Goal: Obtain resource: Download file/media

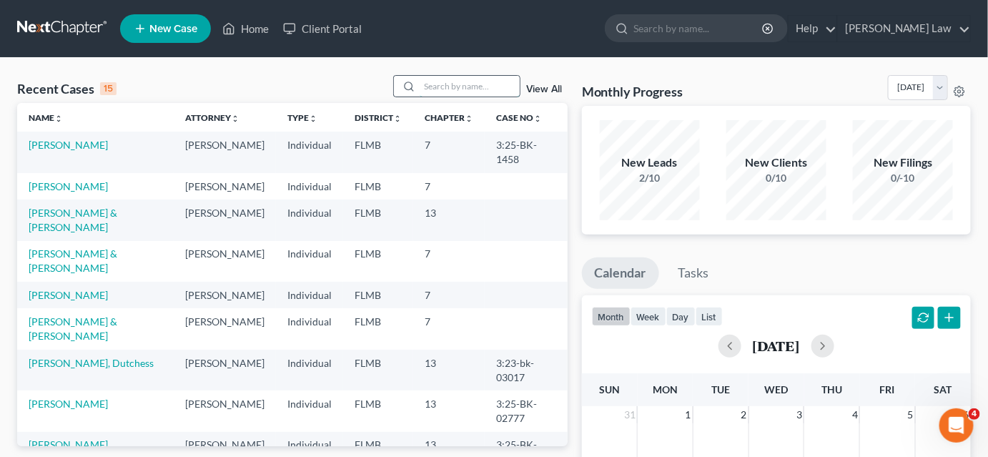
click at [432, 89] on input "search" at bounding box center [470, 86] width 100 height 21
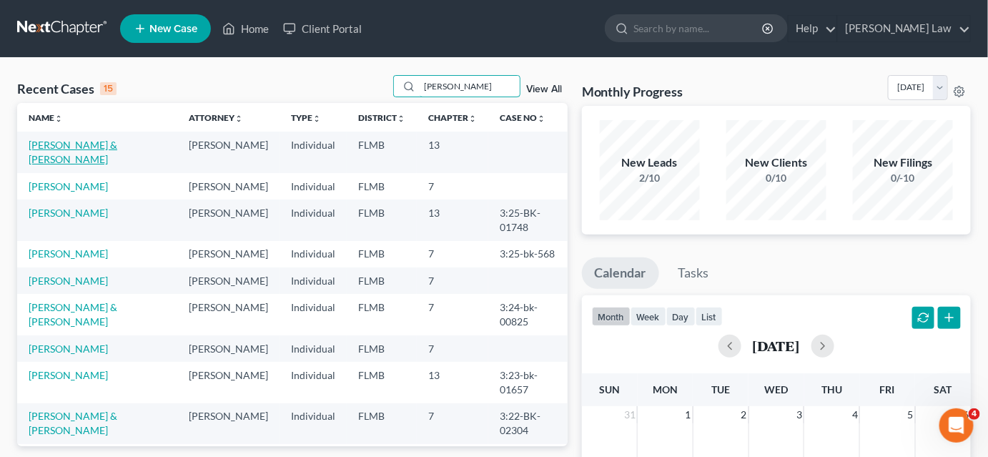
type input "[PERSON_NAME]"
click at [95, 147] on link "[PERSON_NAME] & [PERSON_NAME]" at bounding box center [73, 152] width 89 height 26
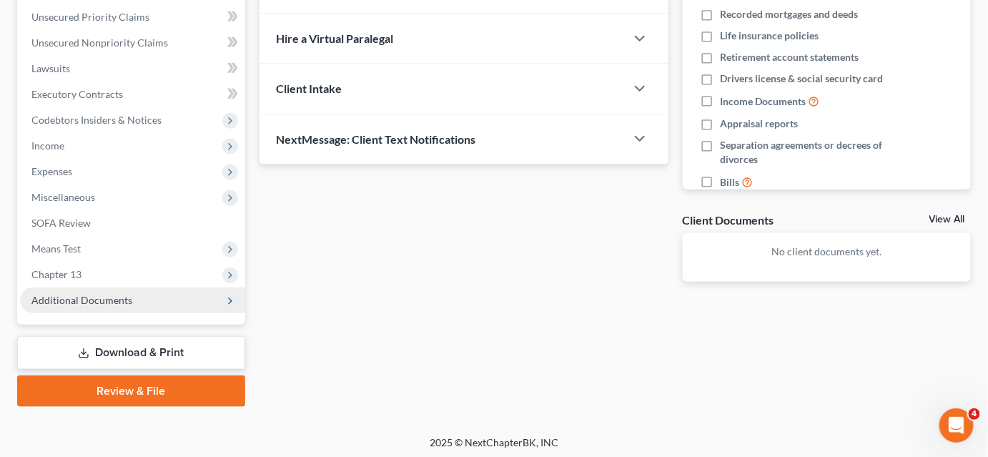
scroll to position [327, 0]
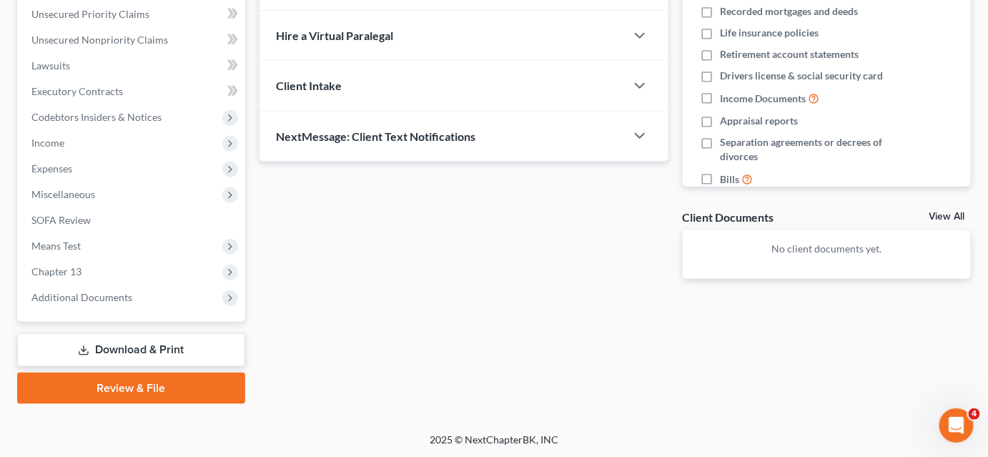
click at [139, 342] on link "Download & Print" at bounding box center [131, 350] width 228 height 34
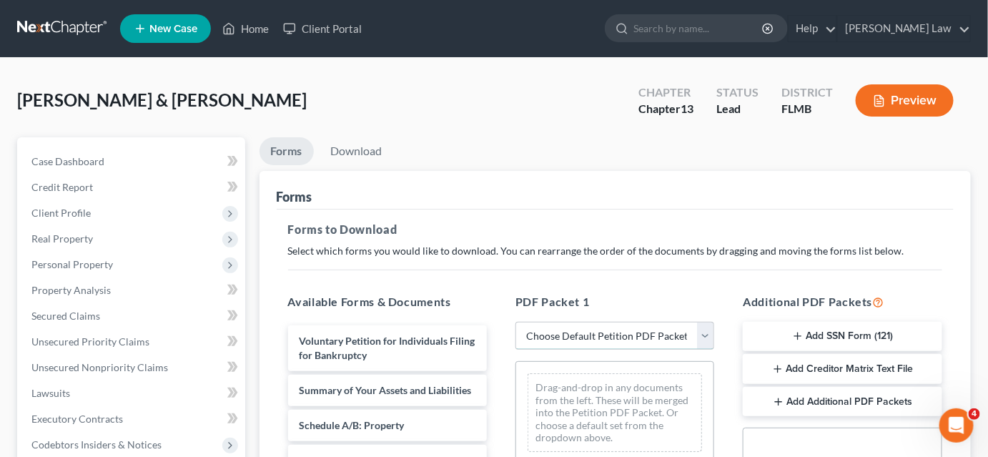
click at [542, 337] on select "Choose Default Petition PDF Packet Complete Bankruptcy Petition (all forms and …" at bounding box center [614, 336] width 199 height 29
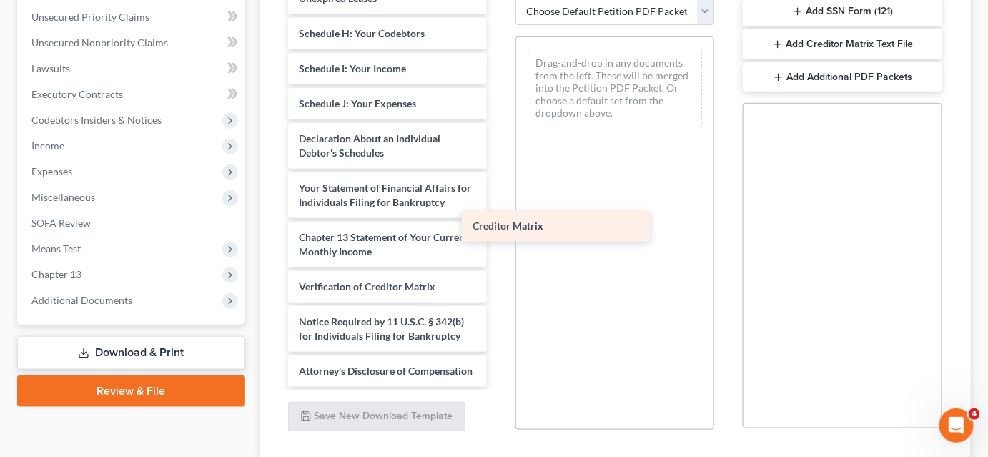
scroll to position [327, 0]
drag, startPoint x: 375, startPoint y: 234, endPoint x: 595, endPoint y: 217, distance: 220.2
click at [498, 217] on div "Creditor Matrix Voluntary Petition for Individuals Filing for Bankruptcy Summar…" at bounding box center [388, 44] width 222 height 686
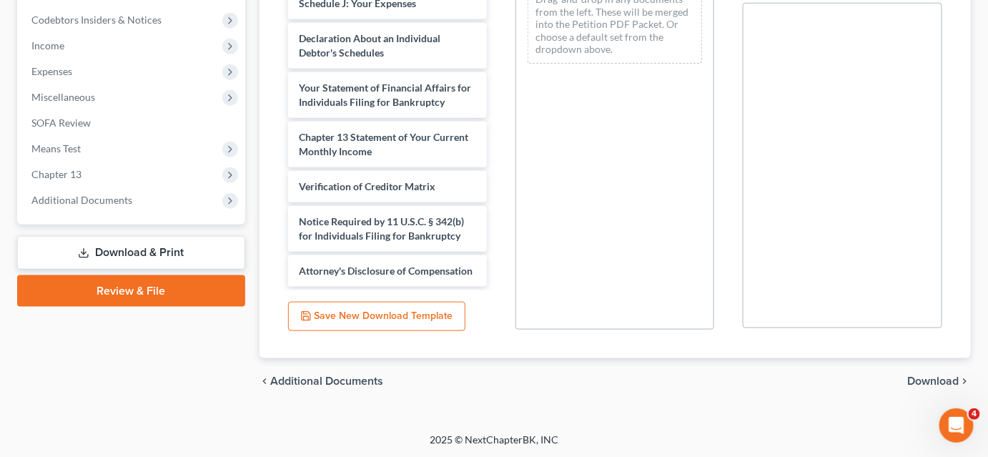
click at [914, 379] on span "Download" at bounding box center [933, 380] width 51 height 11
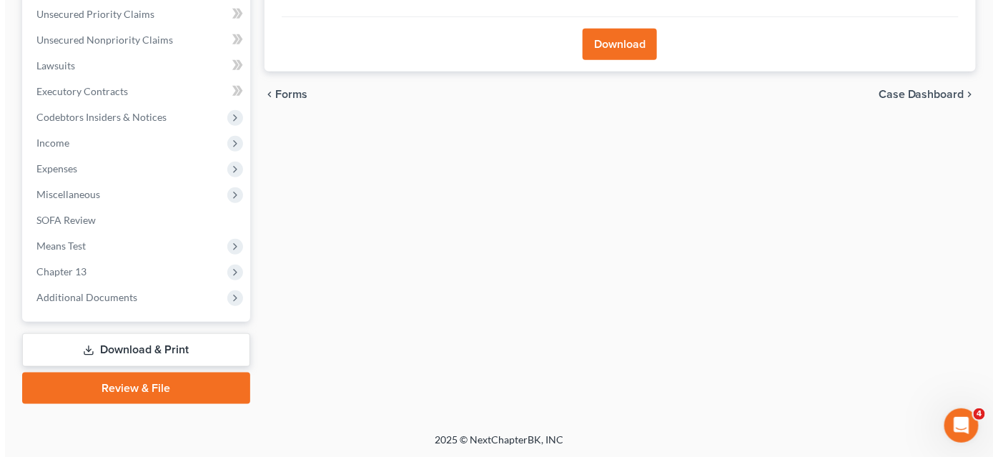
scroll to position [197, 0]
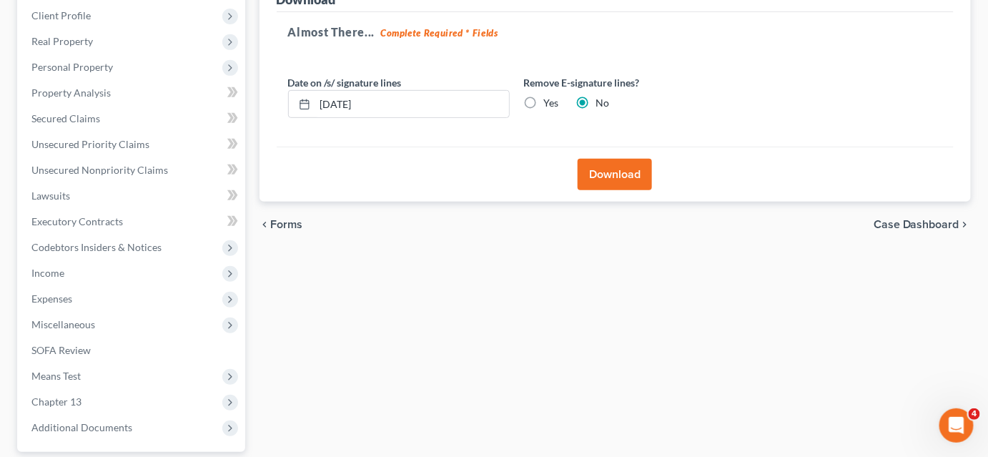
click at [593, 182] on button "Download" at bounding box center [615, 174] width 74 height 31
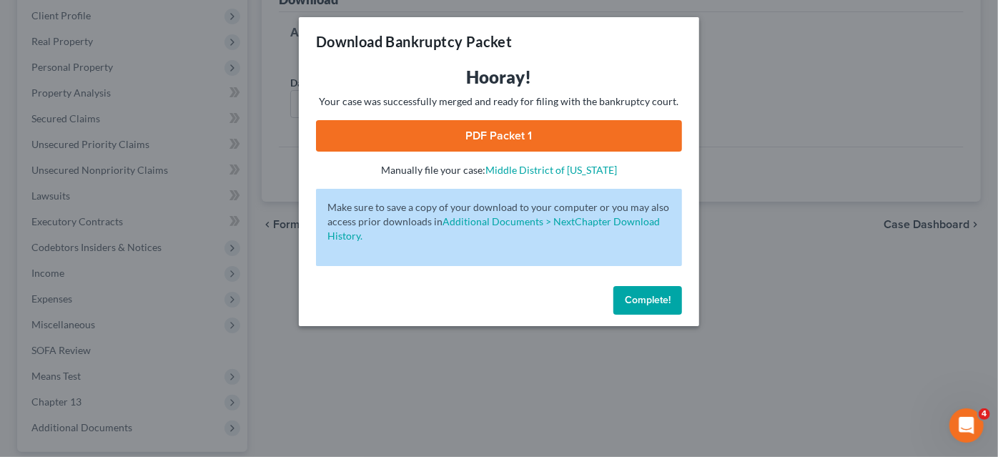
click at [555, 146] on link "PDF Packet 1" at bounding box center [499, 135] width 366 height 31
click at [625, 302] on span "Complete!" at bounding box center [648, 300] width 46 height 12
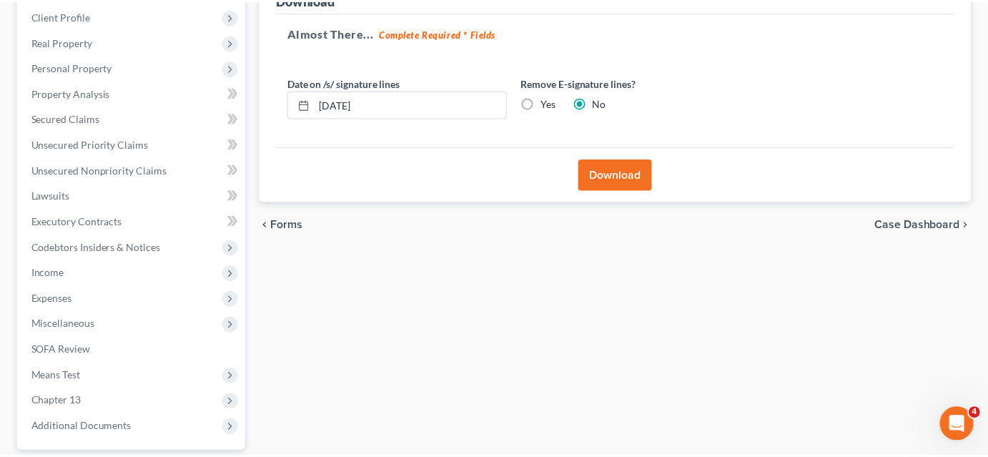
scroll to position [0, 0]
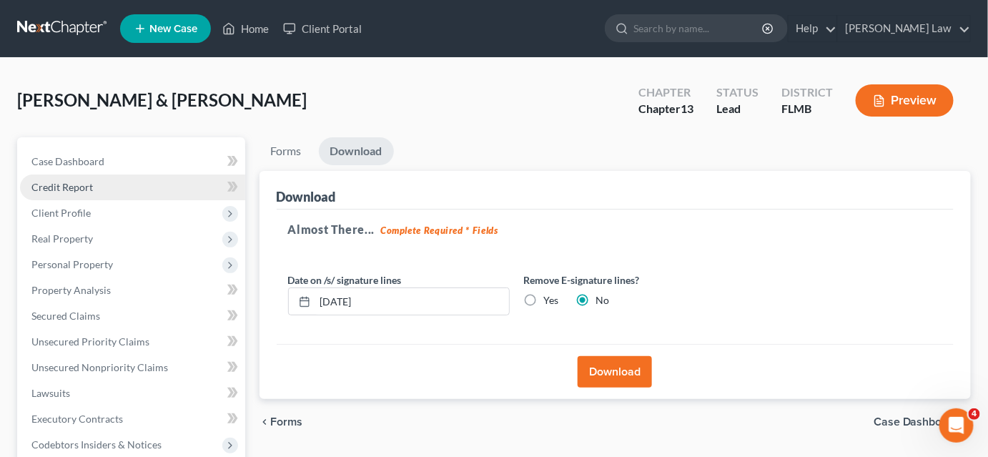
click at [91, 189] on span "Credit Report" at bounding box center [61, 187] width 61 height 12
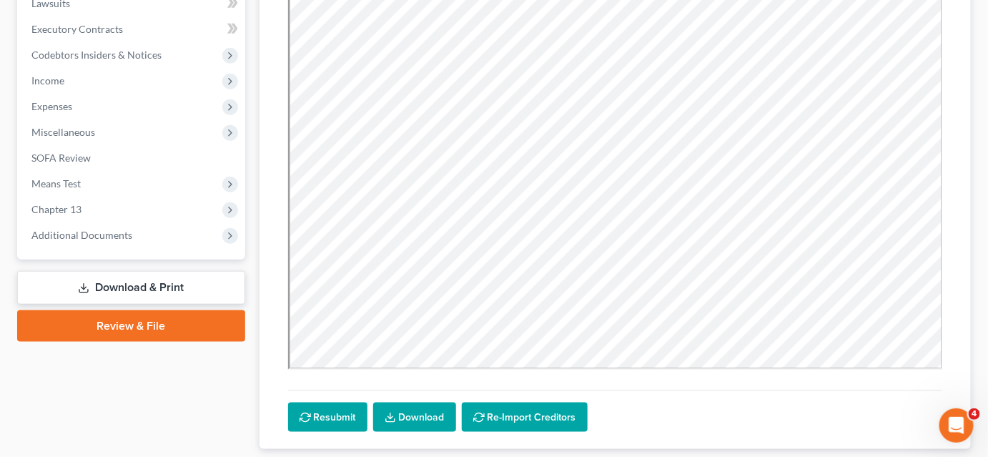
scroll to position [480, 0]
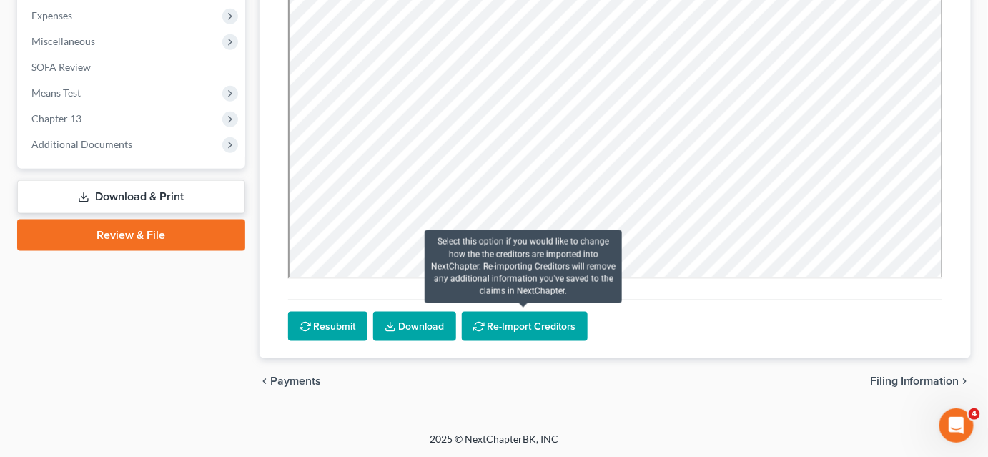
click at [545, 325] on button "Re-Import Creditors" at bounding box center [525, 327] width 126 height 30
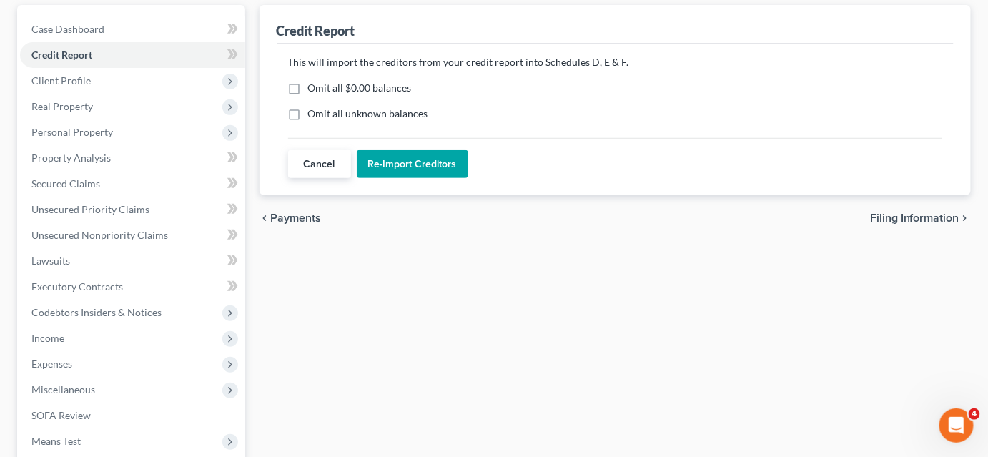
scroll to position [2, 0]
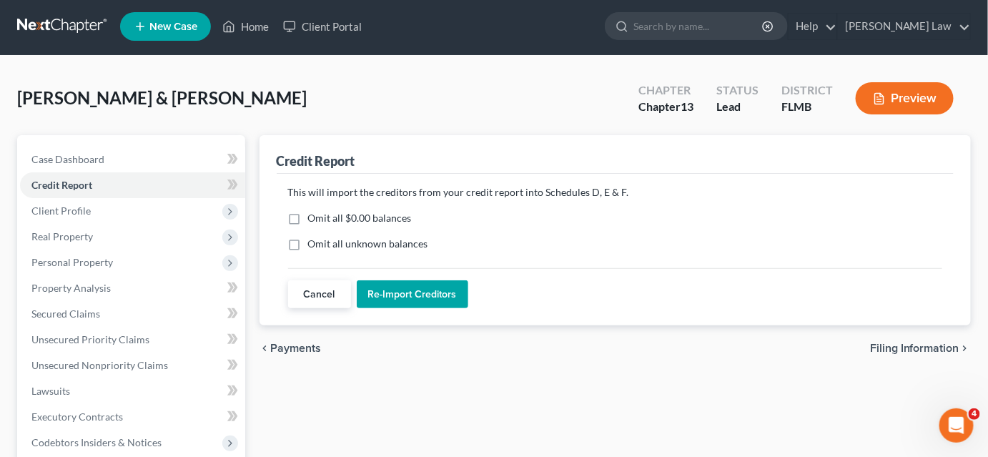
click at [308, 246] on label "Omit all unknown balances" at bounding box center [368, 244] width 120 height 14
click at [314, 246] on input "Omit all unknown balances" at bounding box center [318, 241] width 9 height 9
checkbox input "true"
click at [322, 289] on button "Cancel" at bounding box center [319, 294] width 63 height 29
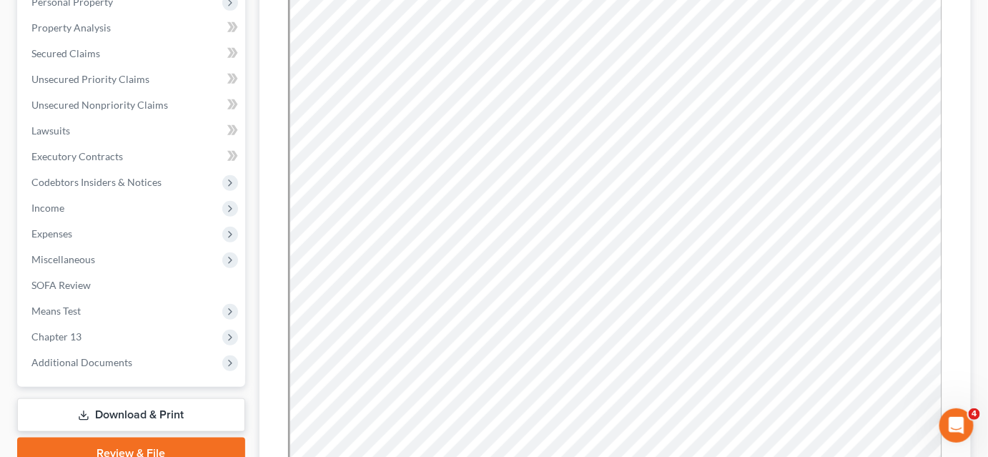
scroll to position [480, 0]
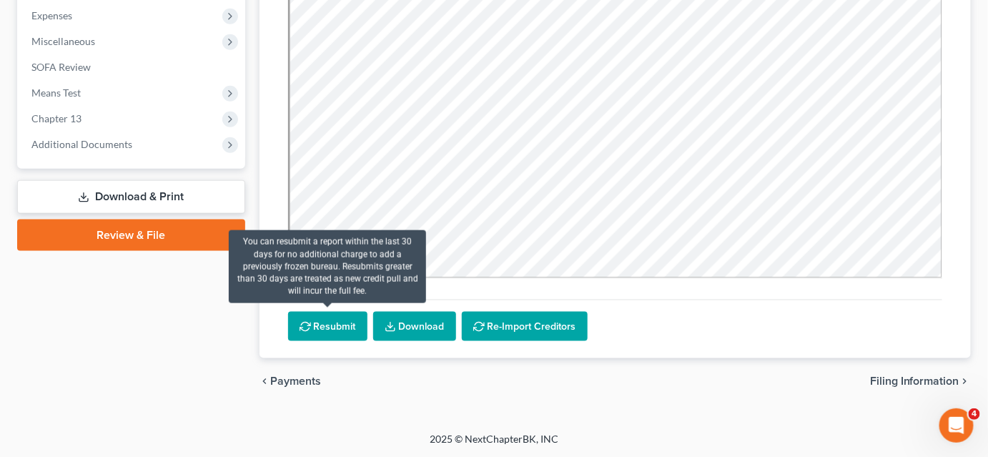
click at [338, 327] on button "Resubmit" at bounding box center [327, 327] width 79 height 30
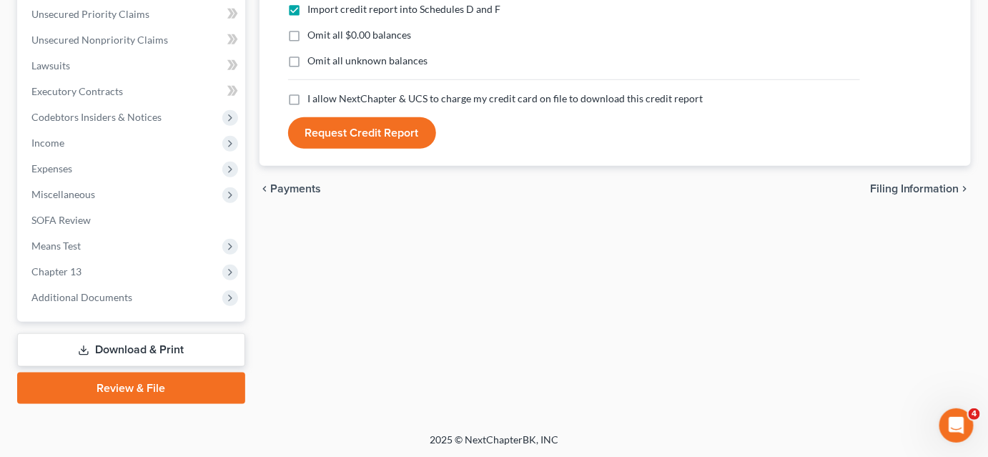
scroll to position [132, 0]
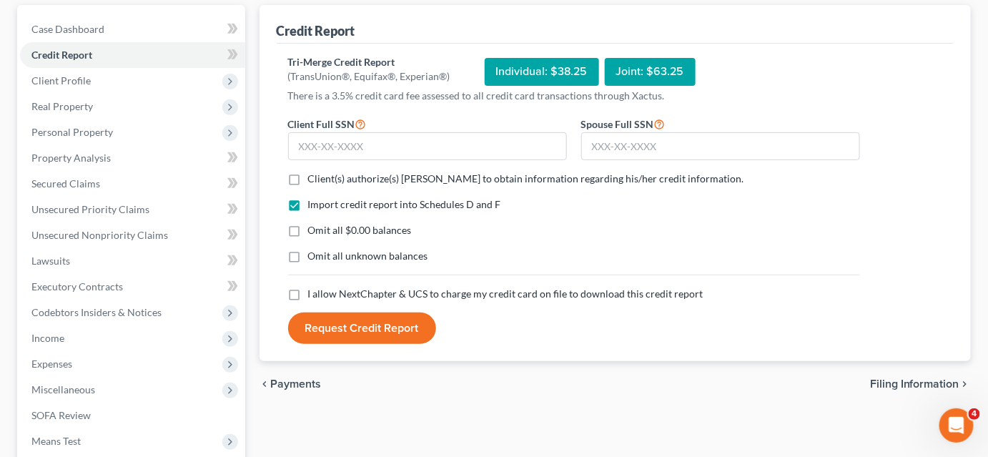
click at [308, 179] on label "Client(s) authorize(s) [PERSON_NAME] to obtain information regarding his/her cr…" at bounding box center [526, 179] width 436 height 14
click at [314, 179] on input "Client(s) authorize(s) [PERSON_NAME] to obtain information regarding his/her cr…" at bounding box center [318, 176] width 9 height 9
checkbox input "true"
click at [308, 254] on label "Omit all unknown balances" at bounding box center [368, 256] width 120 height 14
click at [314, 254] on input "Omit all unknown balances" at bounding box center [318, 253] width 9 height 9
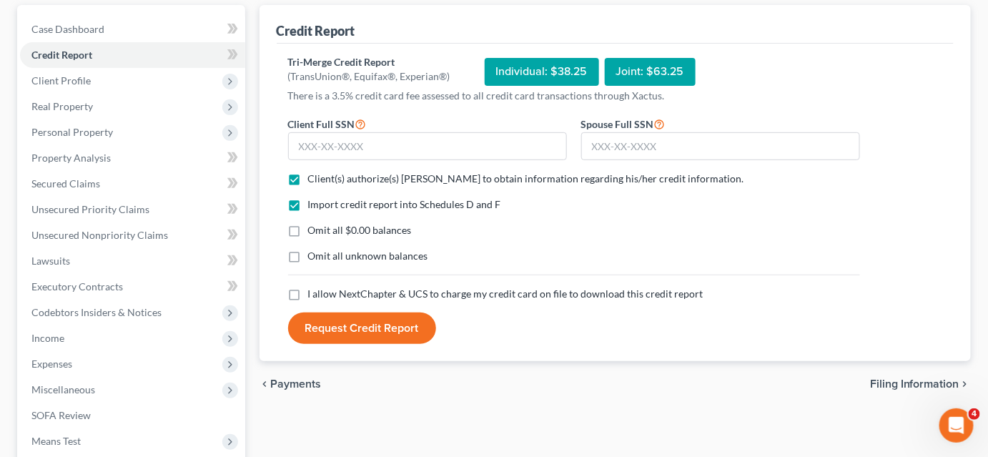
checkbox input "true"
click at [308, 290] on label "I allow NextChapter & UCS to charge my credit card on file to download this cre…" at bounding box center [505, 294] width 395 height 14
click at [314, 290] on input "I allow NextChapter & UCS to charge my credit card on file to download this cre…" at bounding box center [318, 291] width 9 height 9
checkbox input "true"
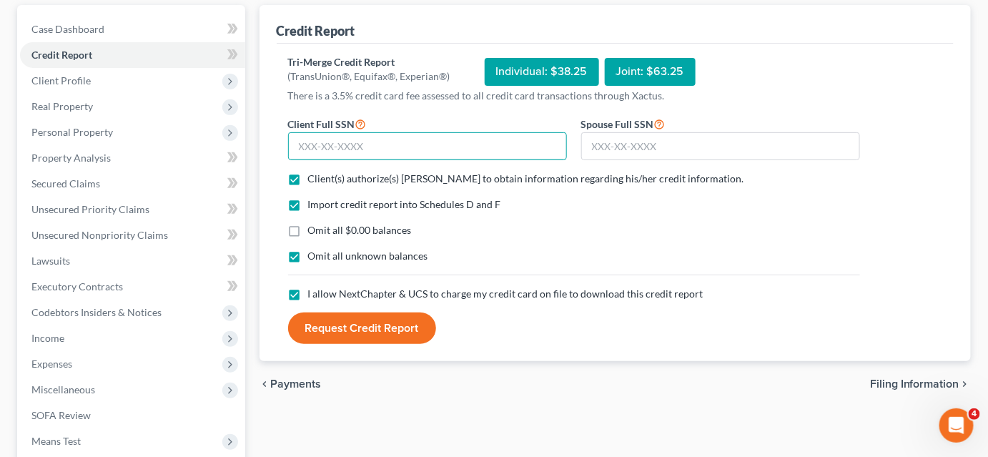
click at [370, 146] on input "text" at bounding box center [427, 146] width 279 height 29
type input "266-35-4598"
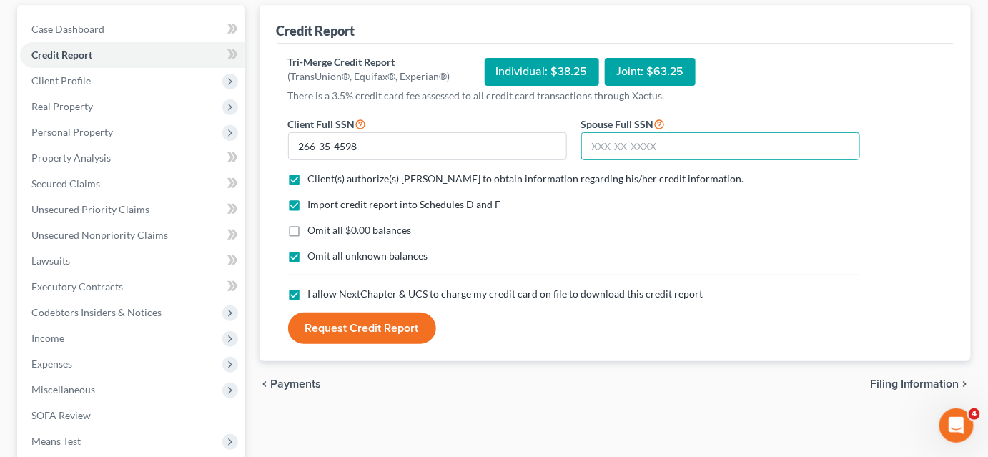
click at [626, 149] on input "text" at bounding box center [720, 146] width 279 height 29
type input "263-02-0547"
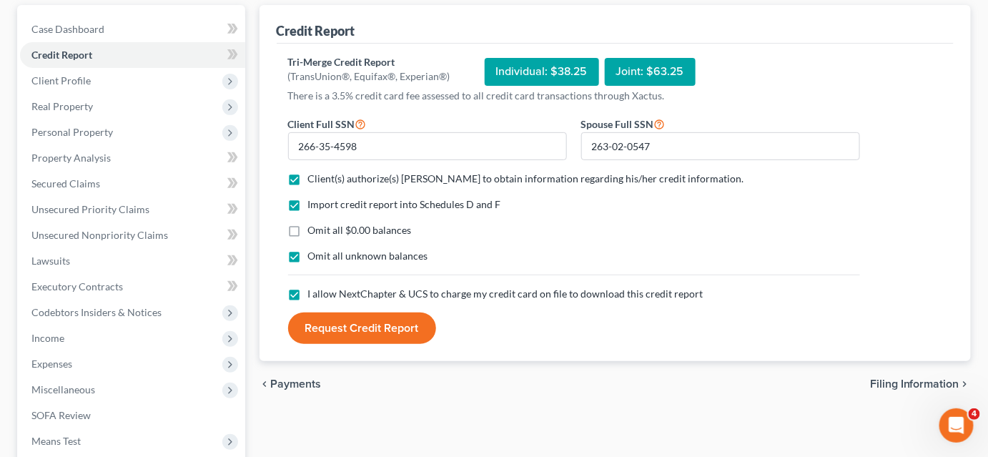
click at [406, 320] on button "Request Credit Report" at bounding box center [362, 327] width 148 height 31
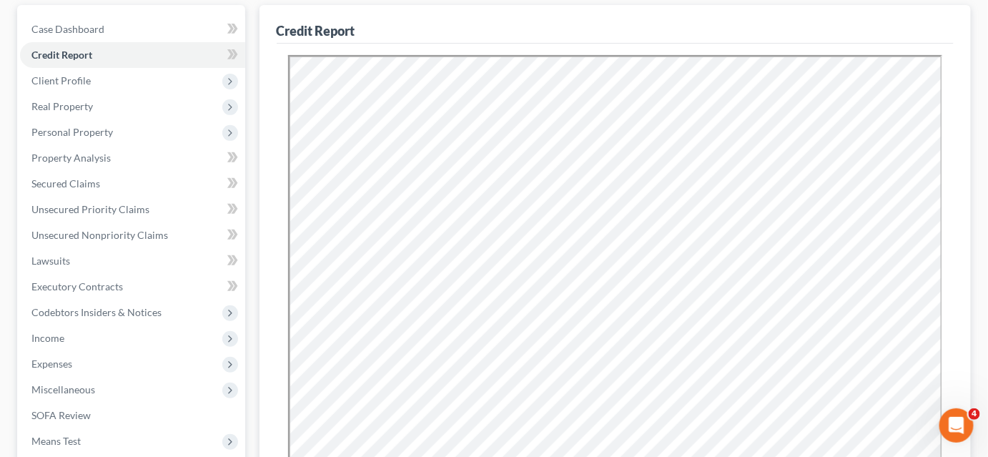
scroll to position [0, 0]
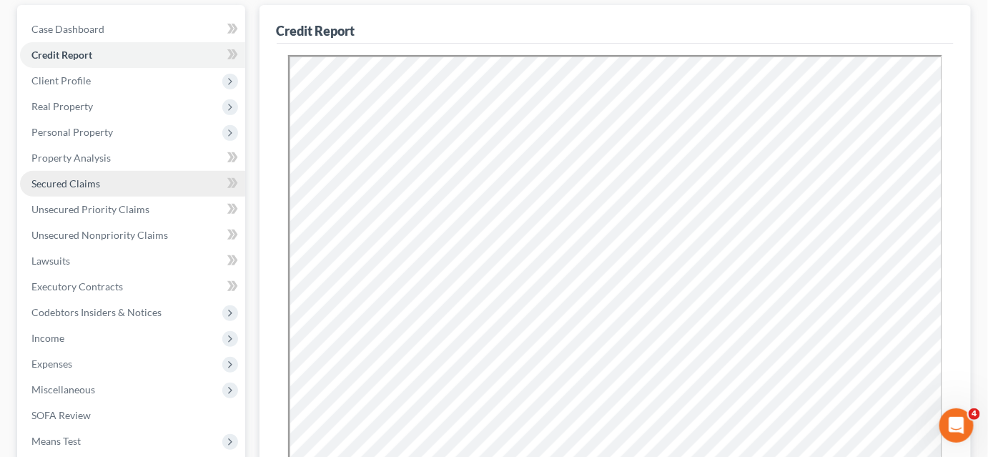
click at [62, 177] on span "Secured Claims" at bounding box center [65, 183] width 69 height 12
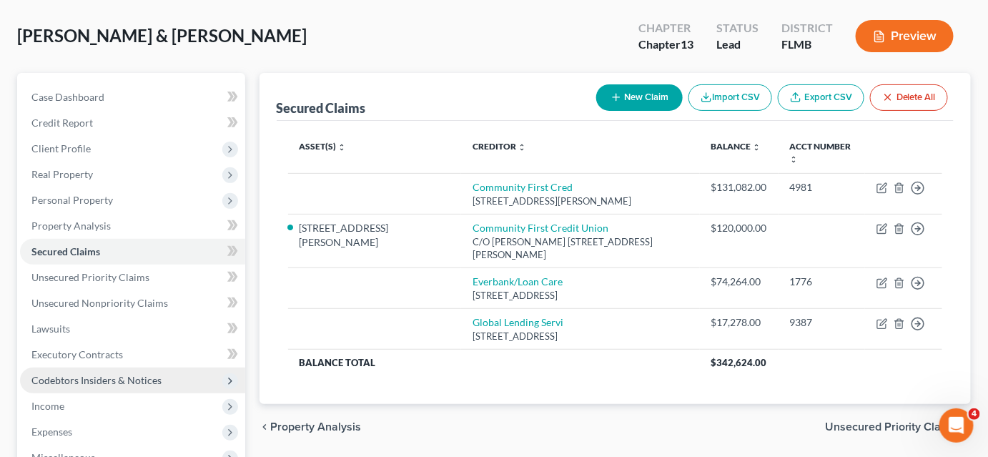
scroll to position [129, 0]
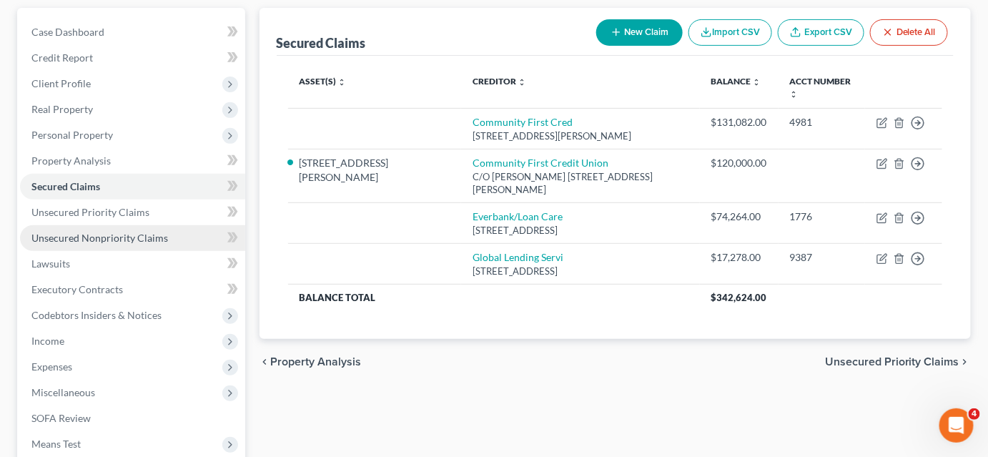
click at [101, 233] on span "Unsecured Nonpriority Claims" at bounding box center [99, 238] width 137 height 12
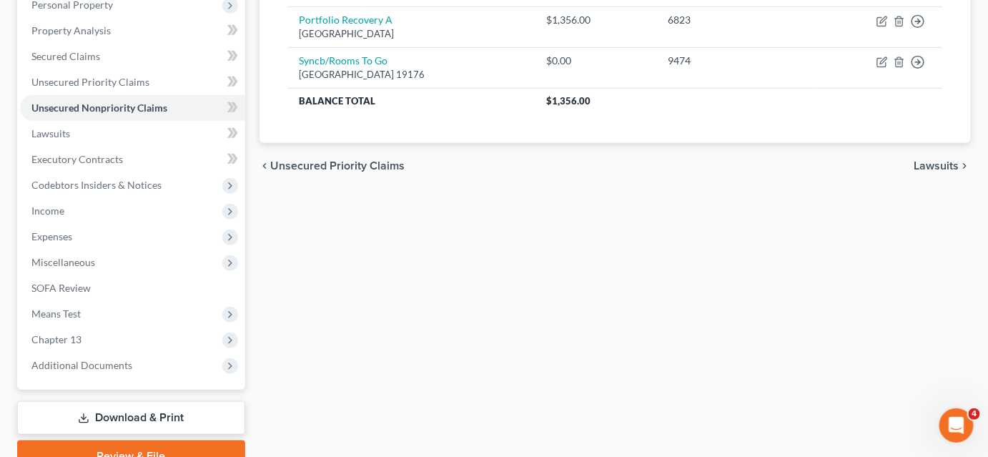
scroll to position [327, 0]
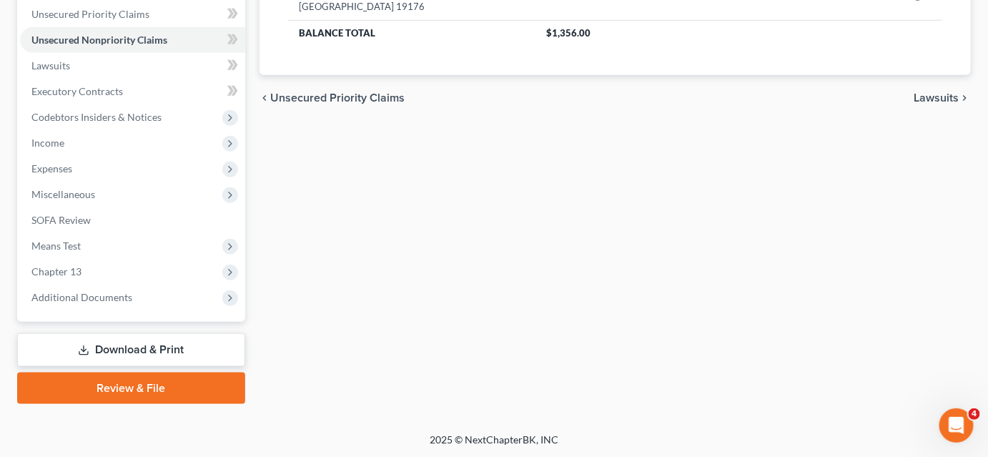
click at [167, 354] on link "Download & Print" at bounding box center [131, 350] width 228 height 34
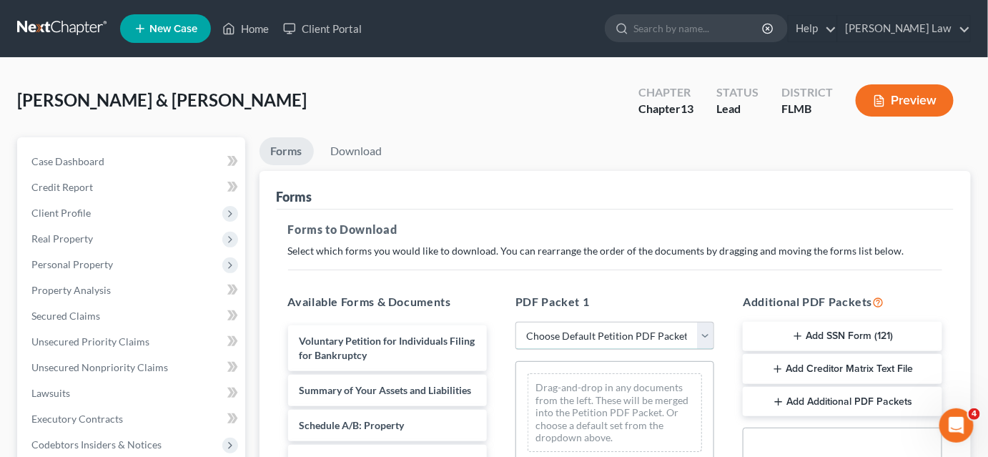
click at [590, 342] on select "Choose Default Petition PDF Packet Complete Bankruptcy Petition (all forms and …" at bounding box center [614, 336] width 199 height 29
click at [410, 253] on p "Select which forms you would like to download. You can rearrange the order of t…" at bounding box center [615, 251] width 655 height 14
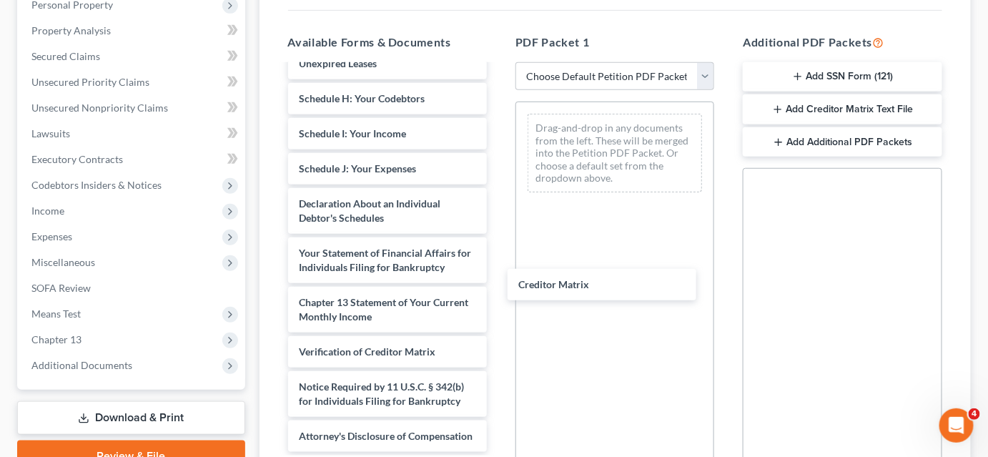
scroll to position [327, 0]
drag, startPoint x: 395, startPoint y: 305, endPoint x: 659, endPoint y: 271, distance: 266.6
click at [498, 272] on div "Creditor Matrix Voluntary Petition for Individuals Filing for Bankruptcy Summar…" at bounding box center [388, 109] width 222 height 686
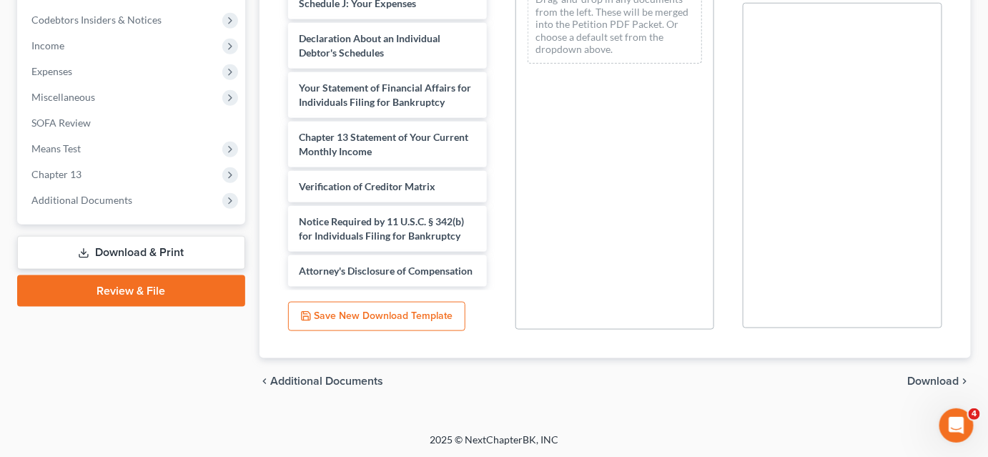
click at [914, 376] on span "Download" at bounding box center [933, 380] width 51 height 11
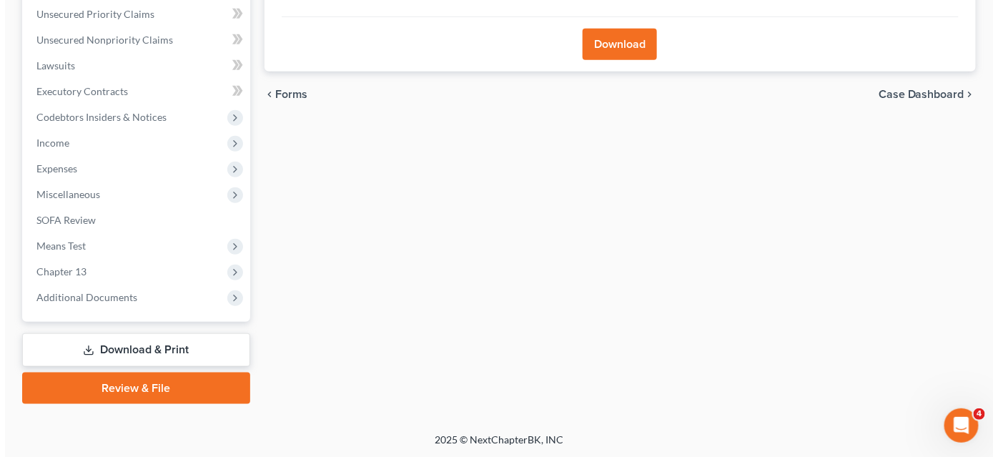
scroll to position [132, 0]
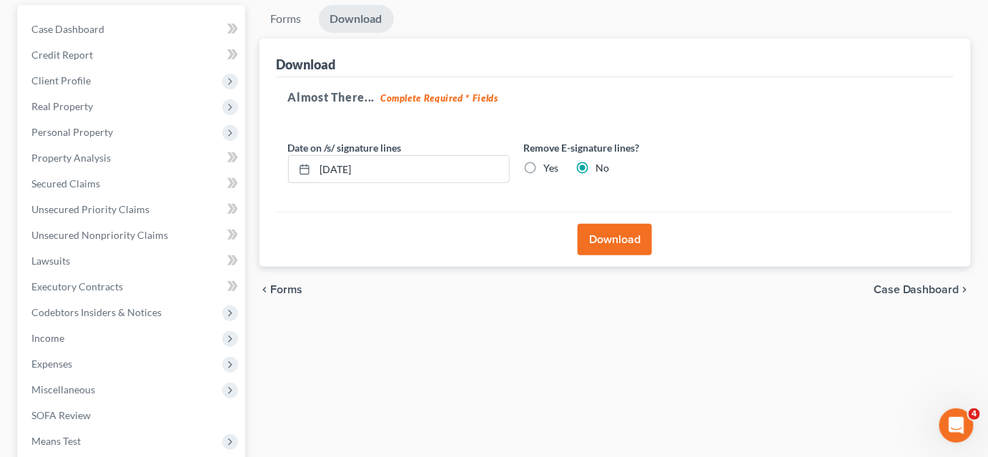
click at [587, 243] on button "Download" at bounding box center [615, 239] width 74 height 31
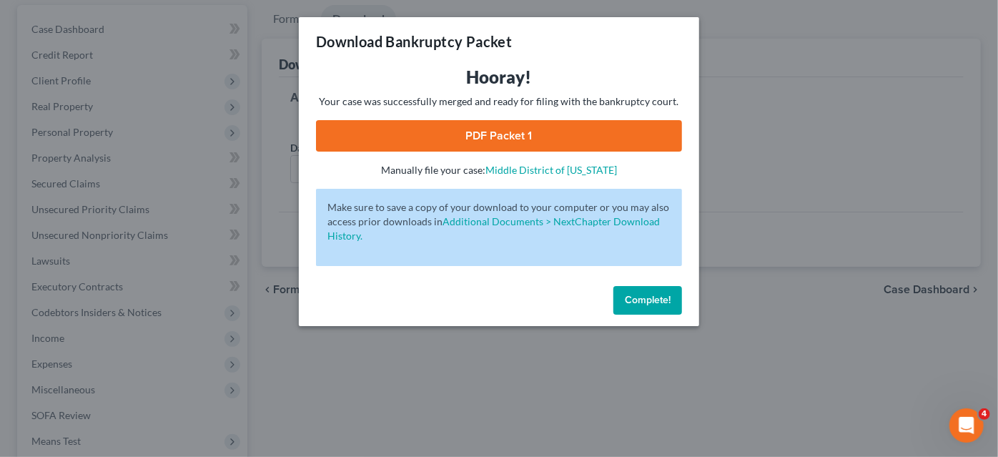
click at [503, 139] on link "PDF Packet 1" at bounding box center [499, 135] width 366 height 31
